Goal: Task Accomplishment & Management: Manage account settings

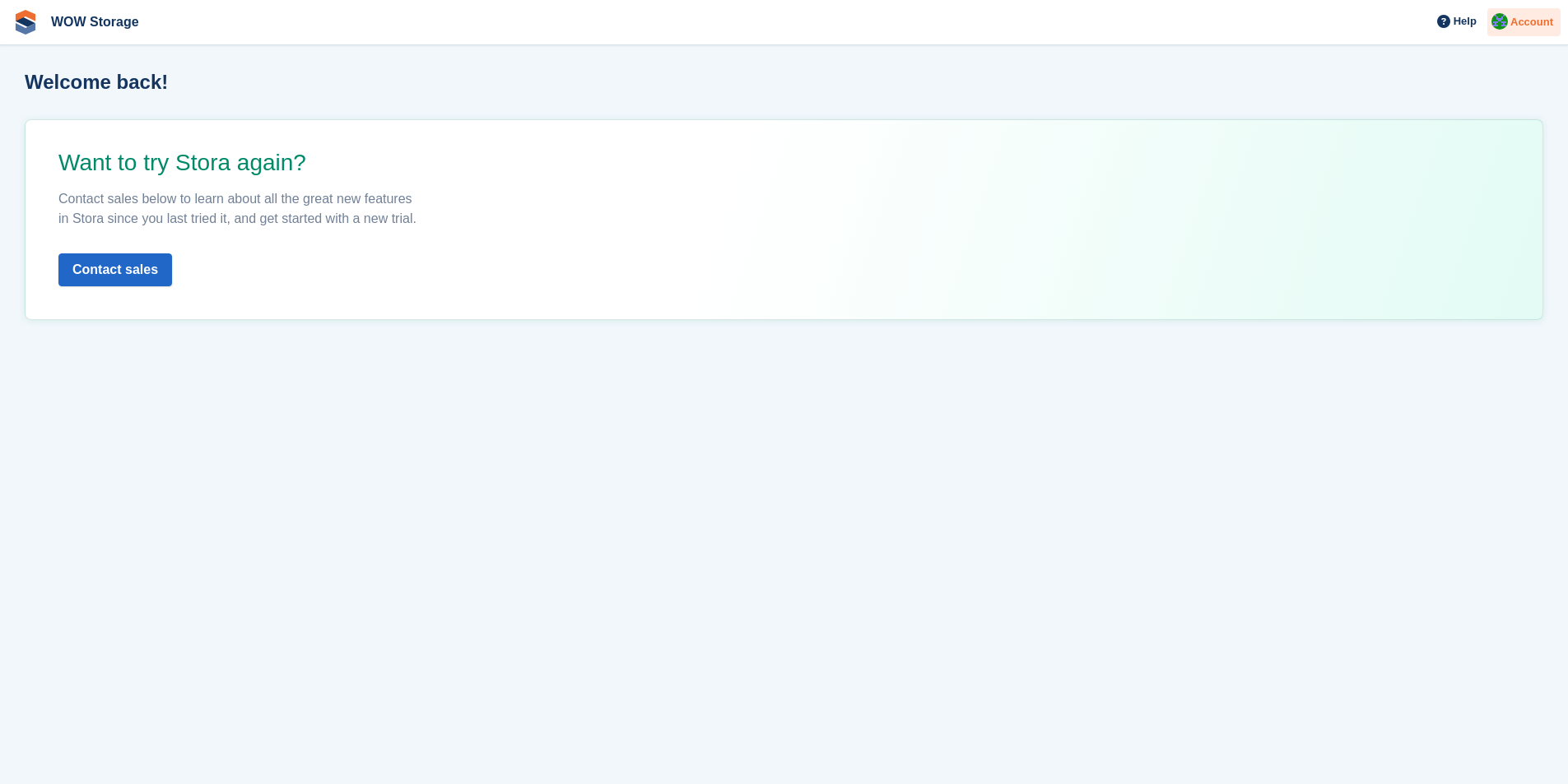
click at [1535, 21] on span "Account" at bounding box center [1531, 22] width 43 height 17
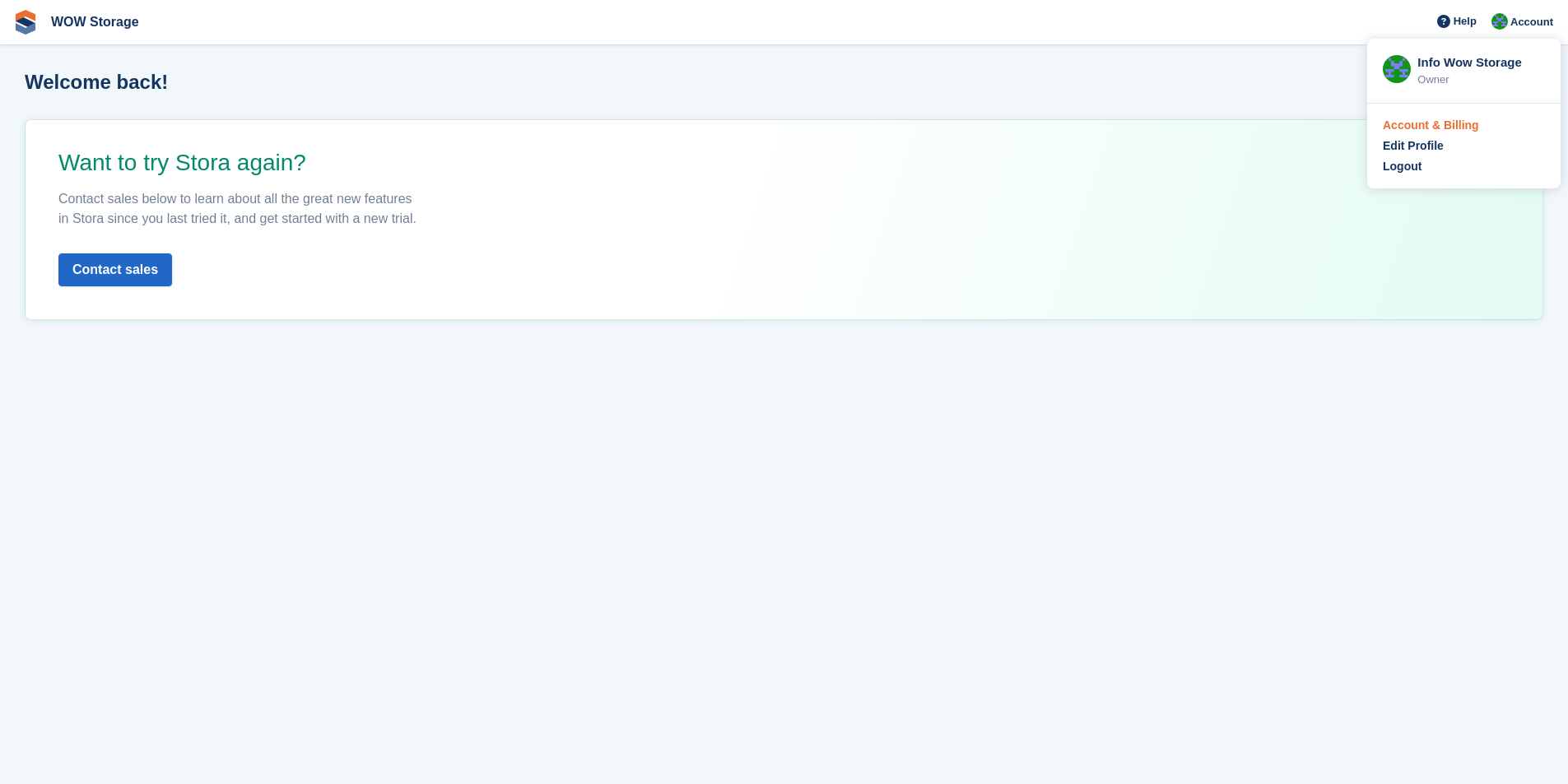
click at [1439, 120] on div "Account & Billing" at bounding box center [1431, 125] width 97 height 17
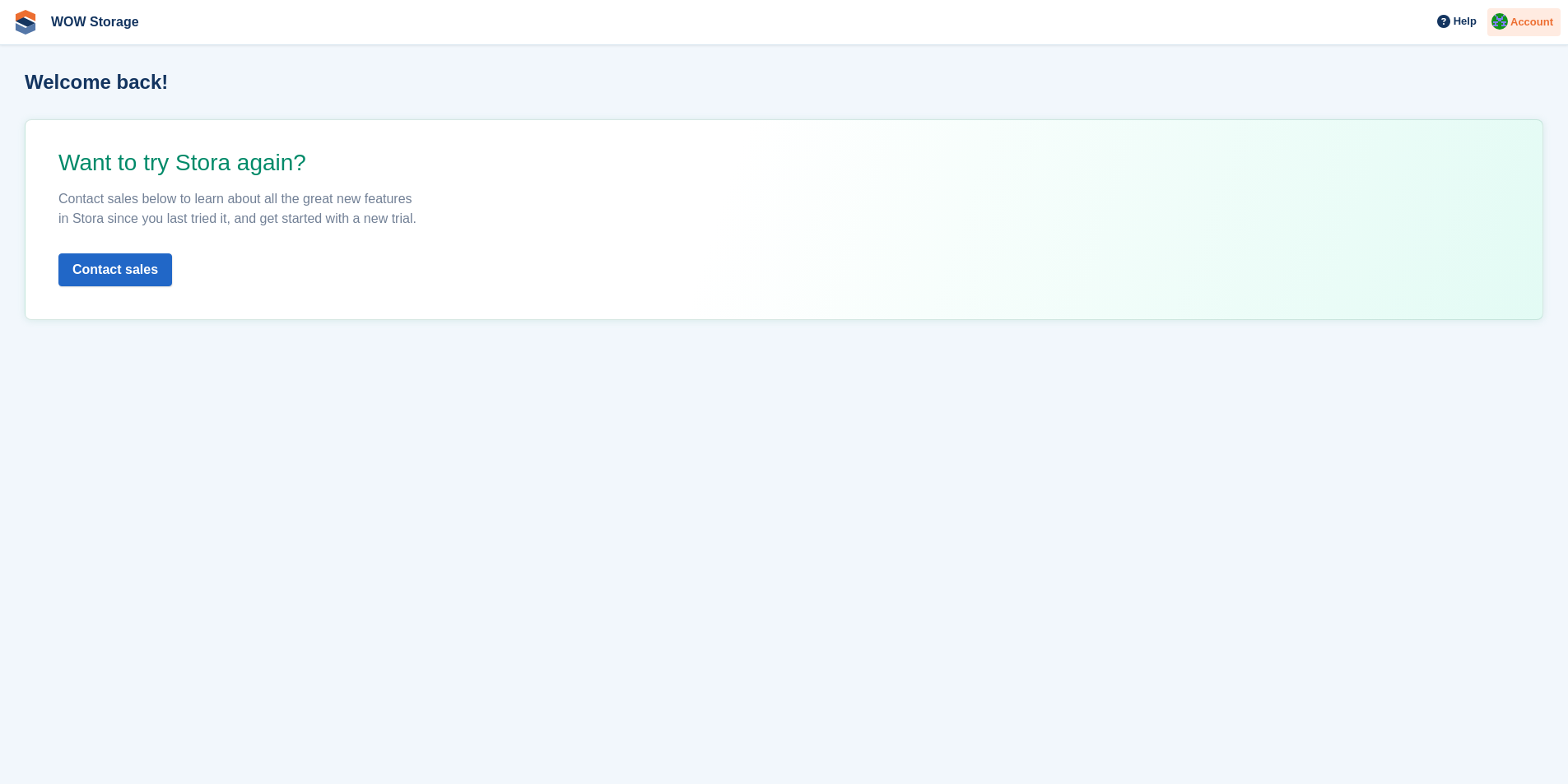
click at [1532, 14] on span "Account" at bounding box center [1531, 22] width 43 height 17
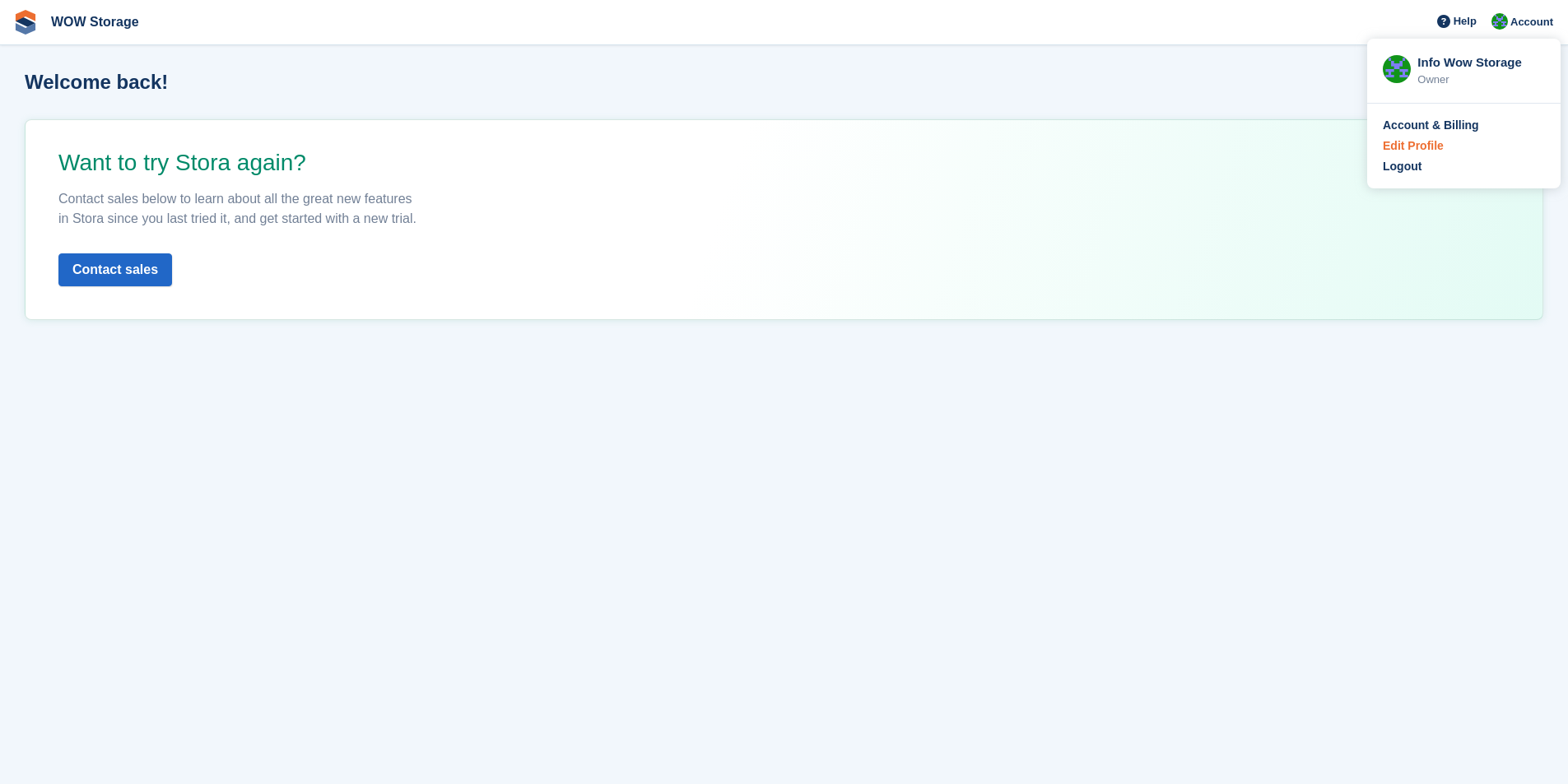
click at [1438, 150] on div "Edit Profile" at bounding box center [1413, 146] width 61 height 17
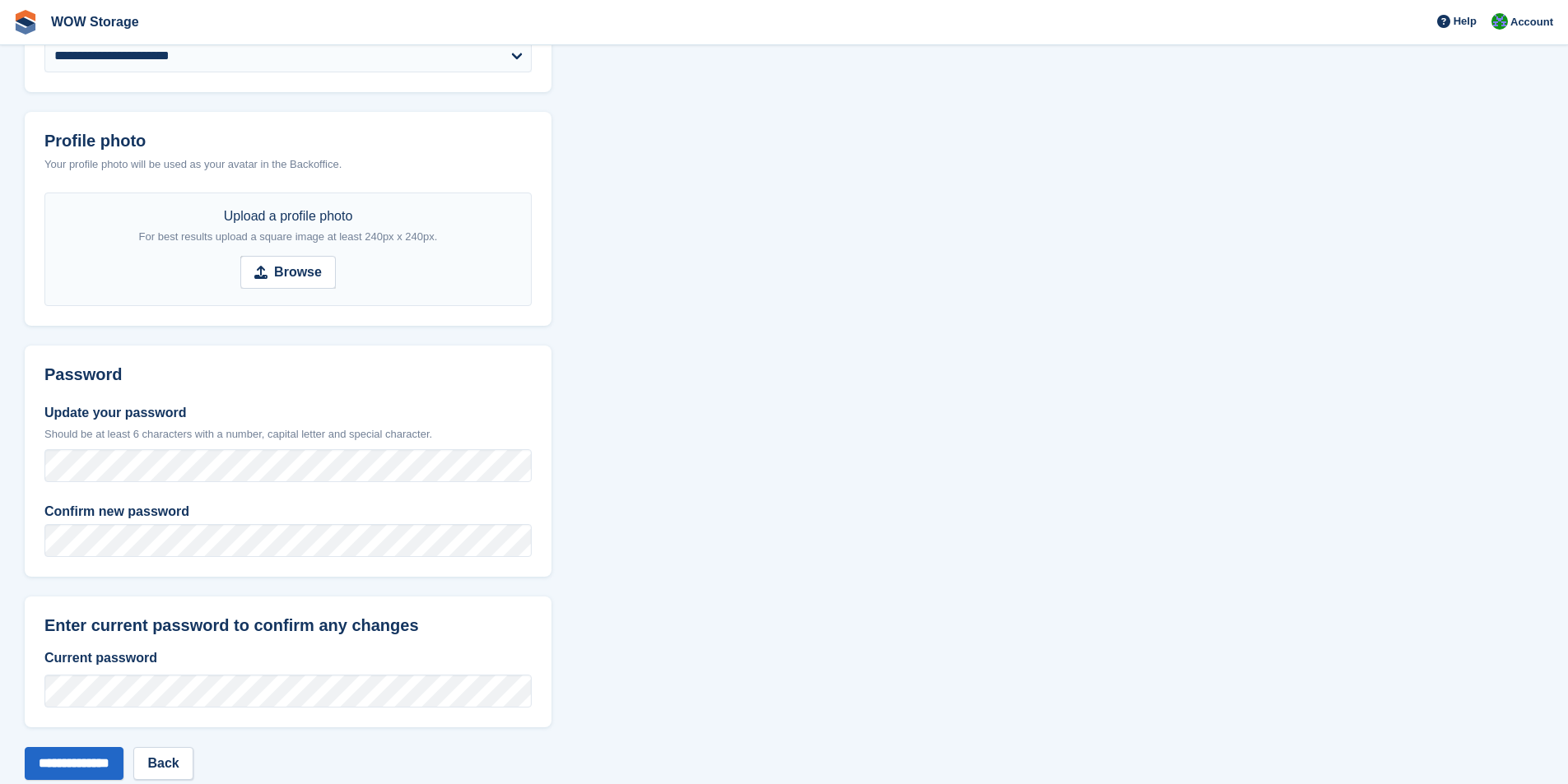
scroll to position [452, 0]
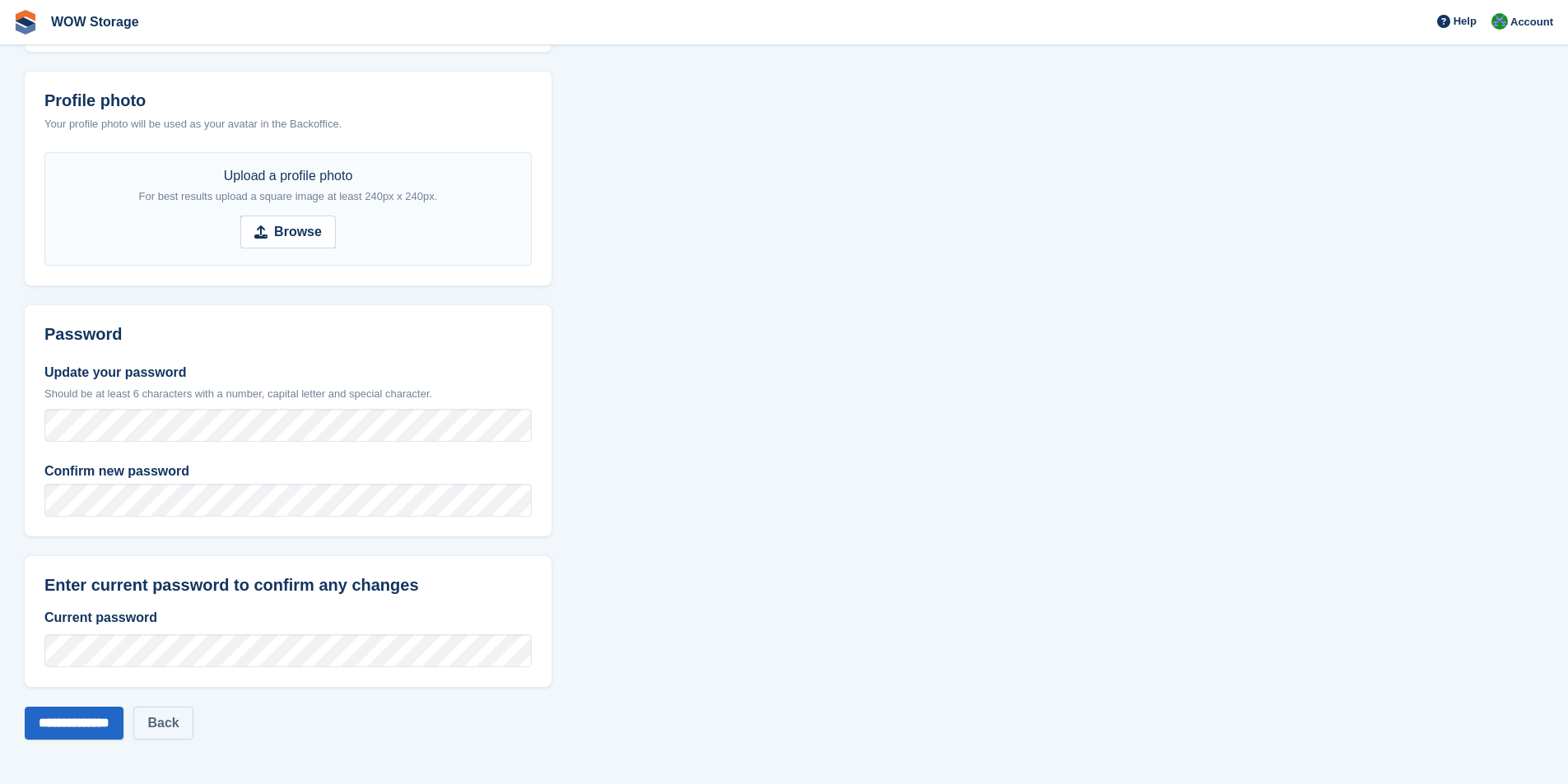
click at [192, 728] on link "Back" at bounding box center [163, 723] width 59 height 33
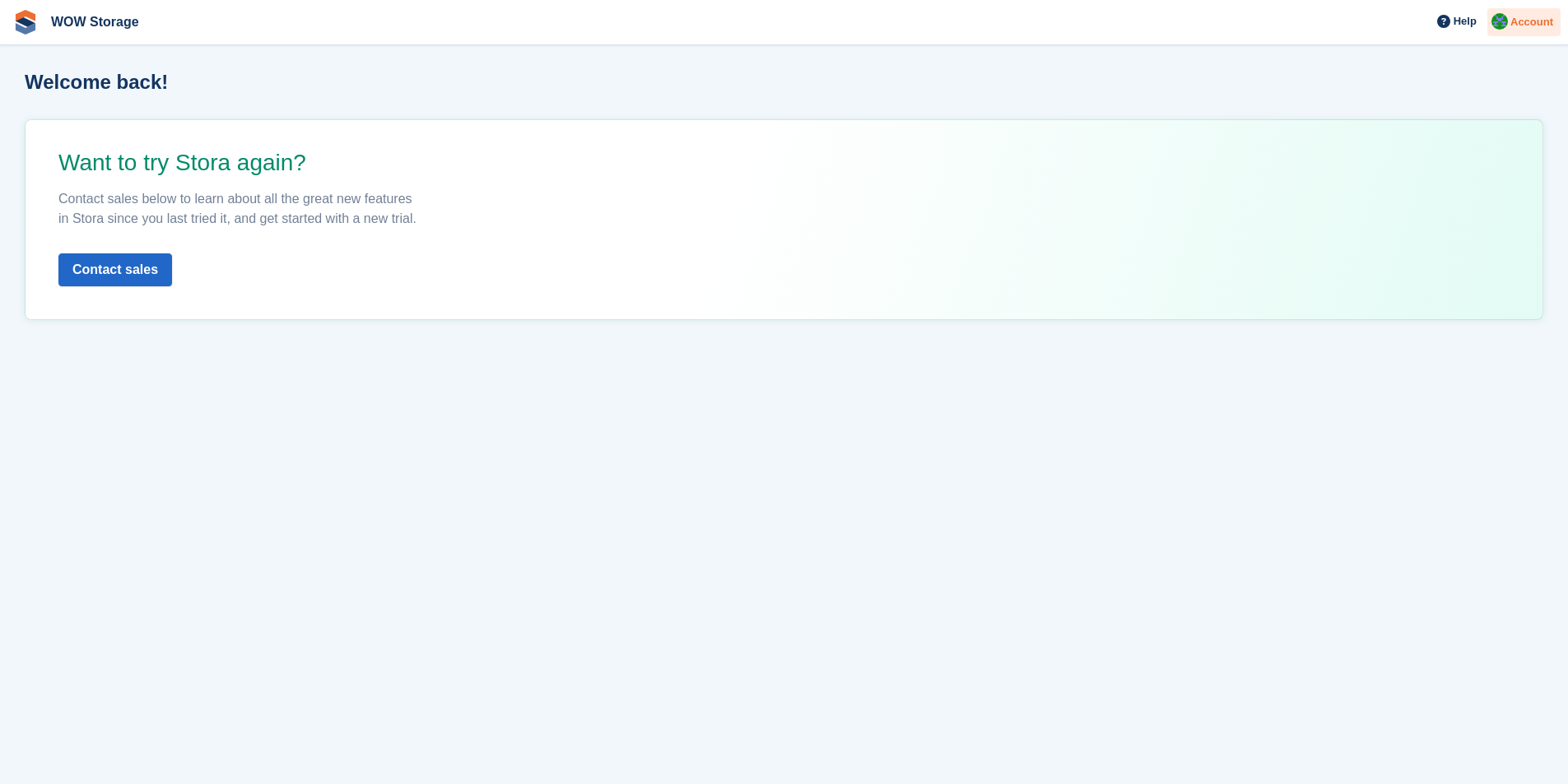
click at [1531, 18] on span "Account" at bounding box center [1531, 22] width 43 height 17
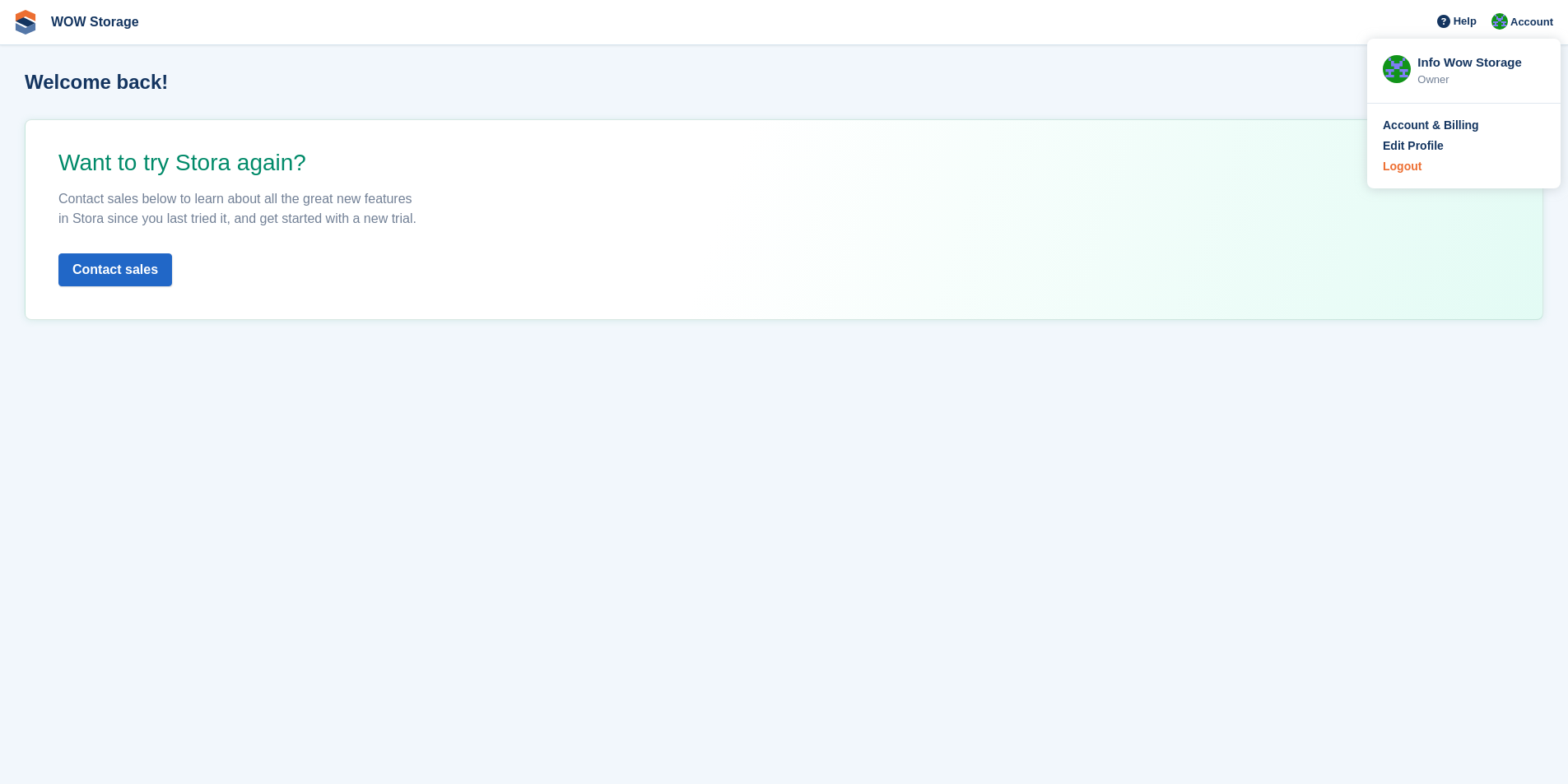
click at [1398, 164] on div "Logout" at bounding box center [1402, 167] width 38 height 17
